Goal: Navigation & Orientation: Find specific page/section

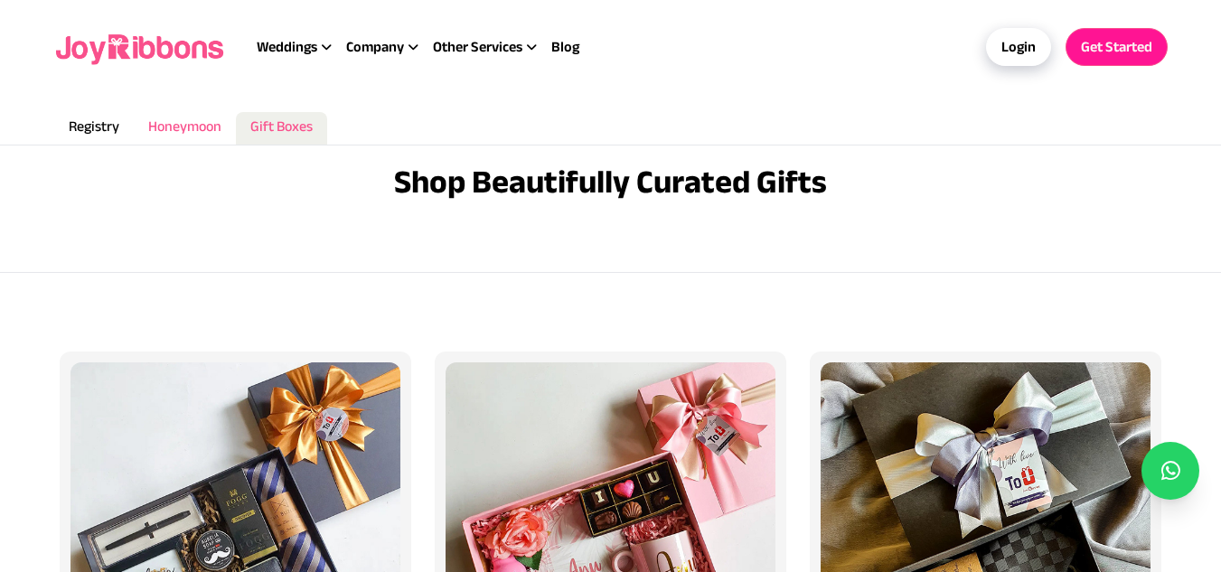
click at [189, 134] on span "Honeymoon" at bounding box center [184, 125] width 73 height 15
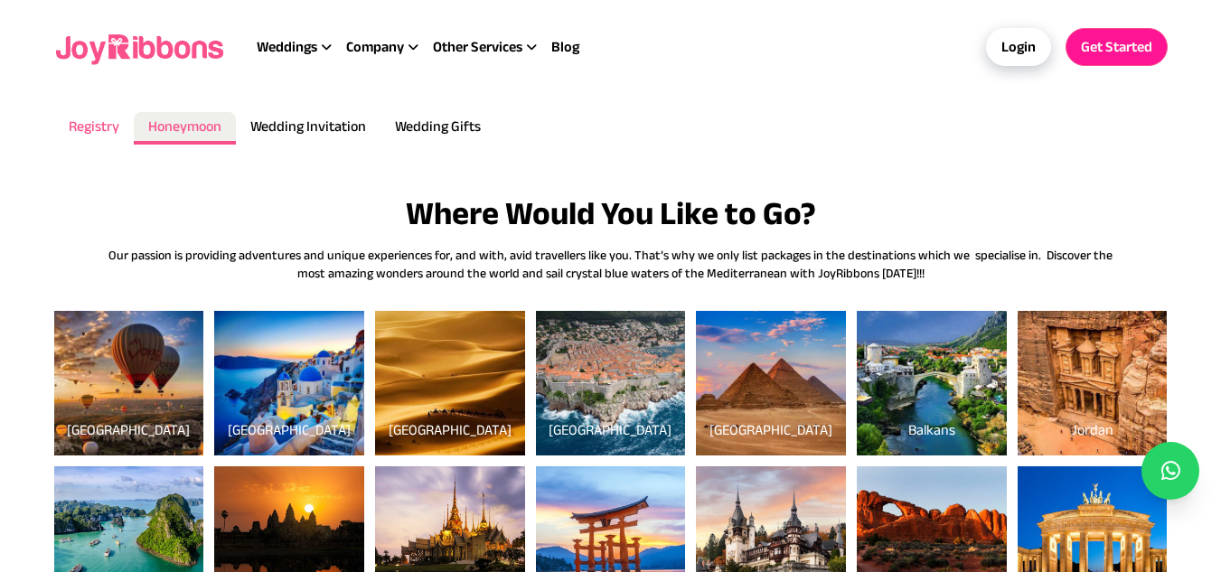
click at [95, 122] on span "Registry" at bounding box center [94, 125] width 51 height 15
